Goal: Information Seeking & Learning: Learn about a topic

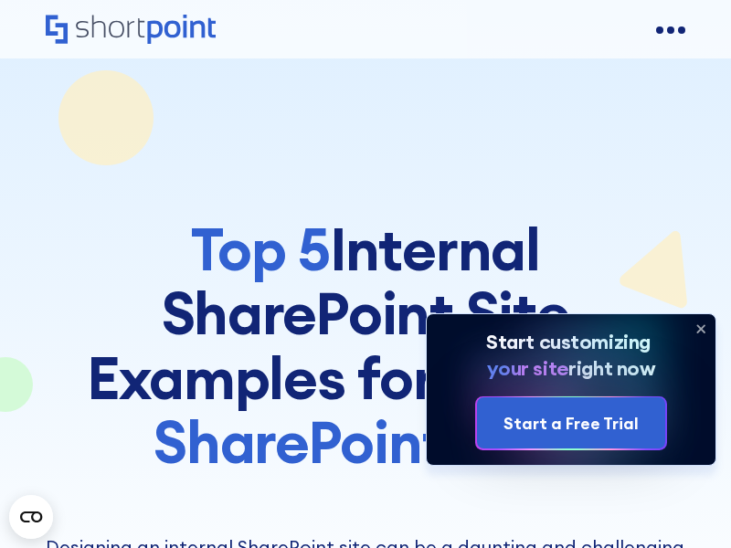
scroll to position [8208, 0]
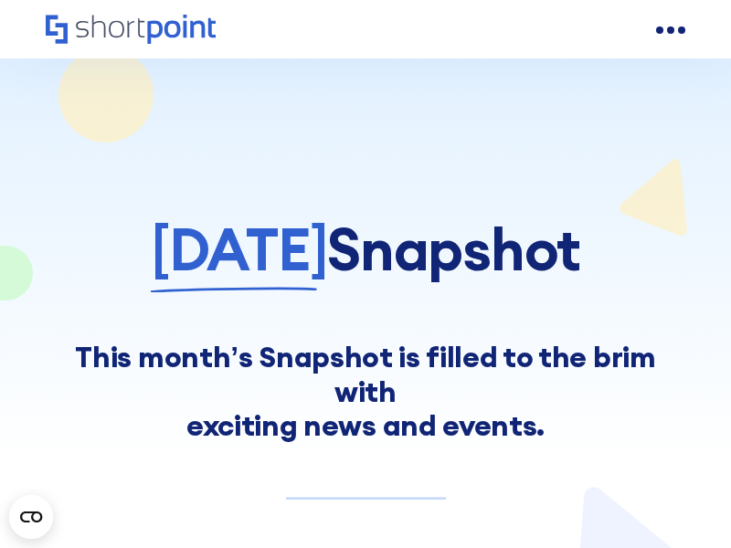
scroll to position [8791, 0]
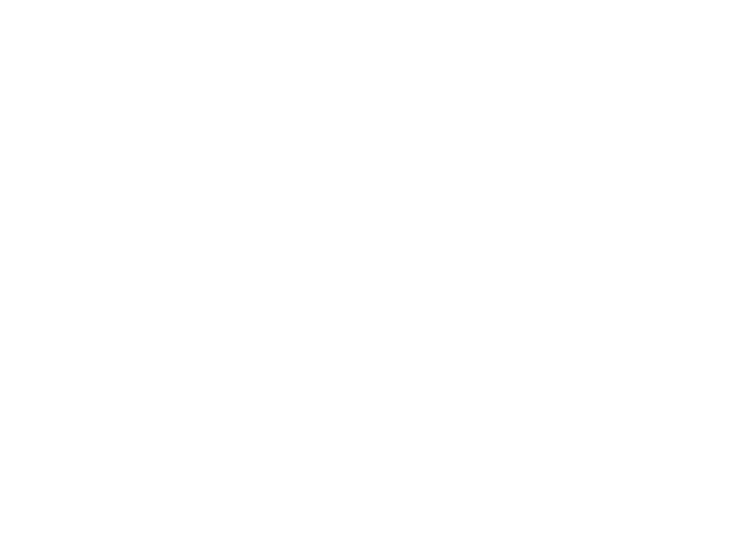
scroll to position [8768, 0]
